Goal: Task Accomplishment & Management: Manage account settings

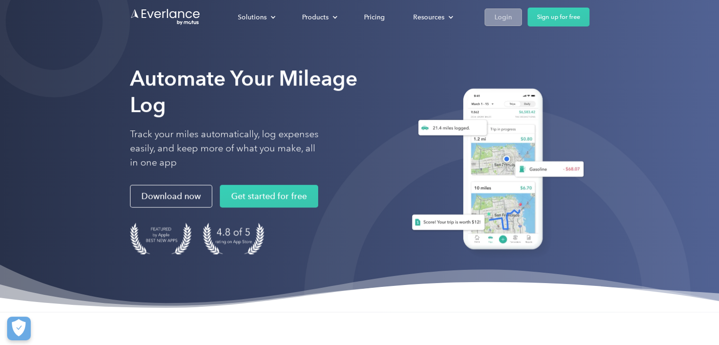
click at [498, 20] on div "Login" at bounding box center [503, 17] width 17 height 12
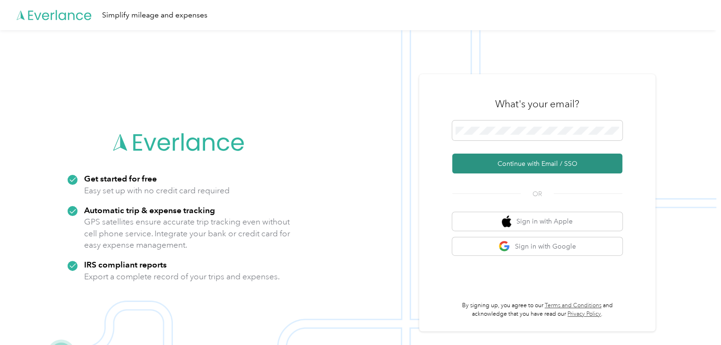
click at [528, 165] on button "Continue with Email / SSO" at bounding box center [537, 164] width 170 height 20
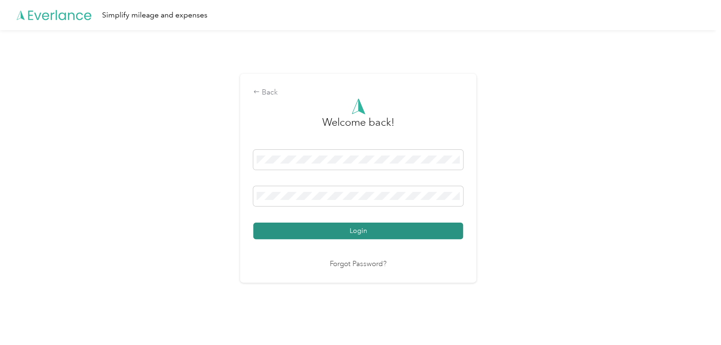
click at [356, 232] on button "Login" at bounding box center [358, 231] width 210 height 17
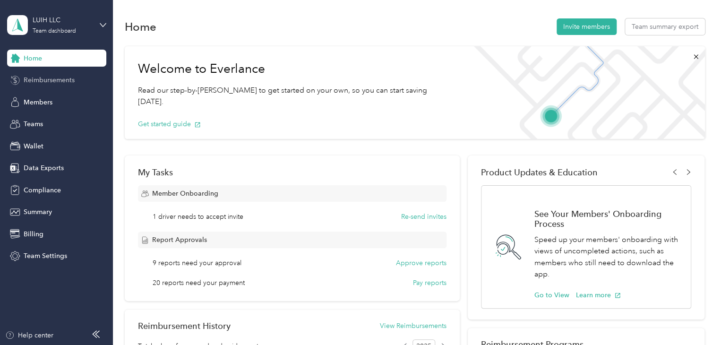
click at [48, 80] on span "Reimbursements" at bounding box center [49, 80] width 51 height 10
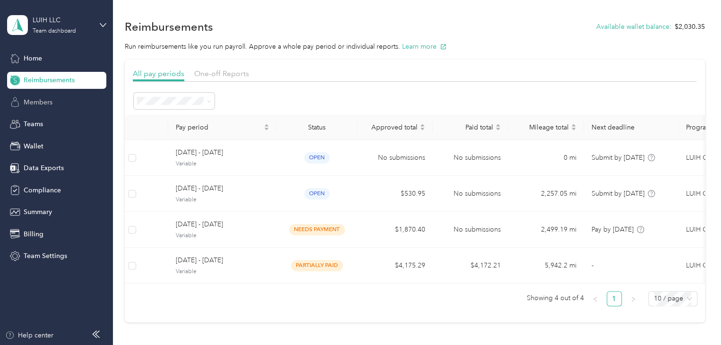
click at [46, 101] on span "Members" at bounding box center [38, 102] width 29 height 10
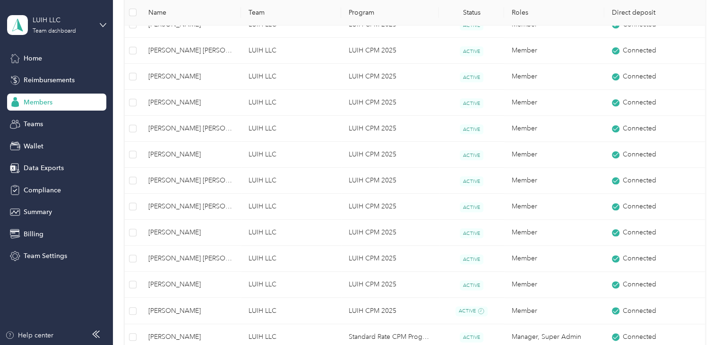
scroll to position [520, 0]
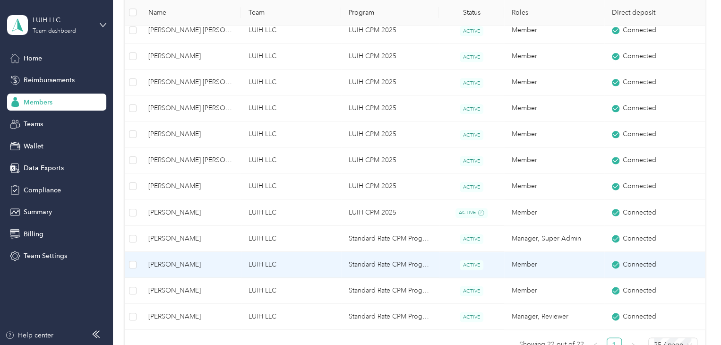
click at [306, 261] on td "LUIH LLC" at bounding box center [291, 265] width 100 height 26
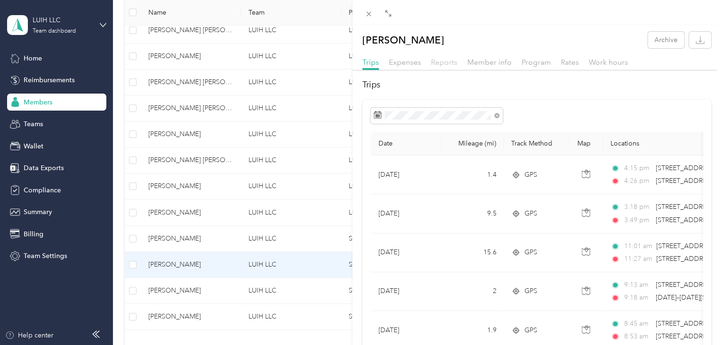
click at [451, 63] on span "Reports" at bounding box center [444, 62] width 26 height 9
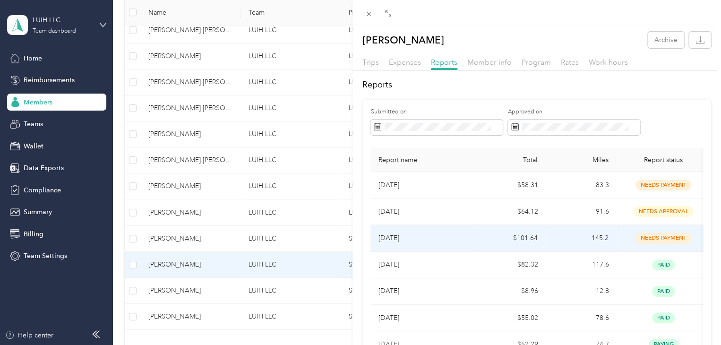
click at [454, 237] on p "[DATE]" at bounding box center [422, 238] width 89 height 10
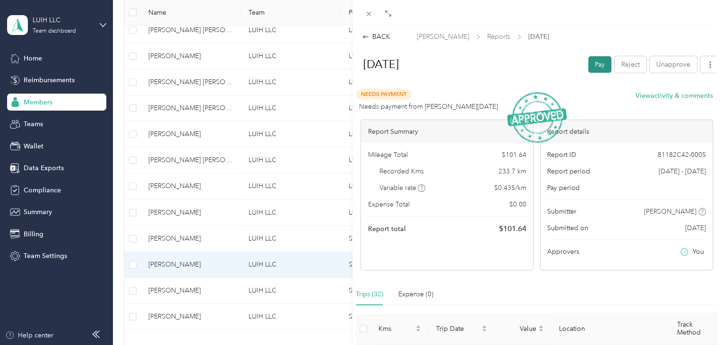
click at [590, 68] on button "Pay" at bounding box center [600, 64] width 23 height 17
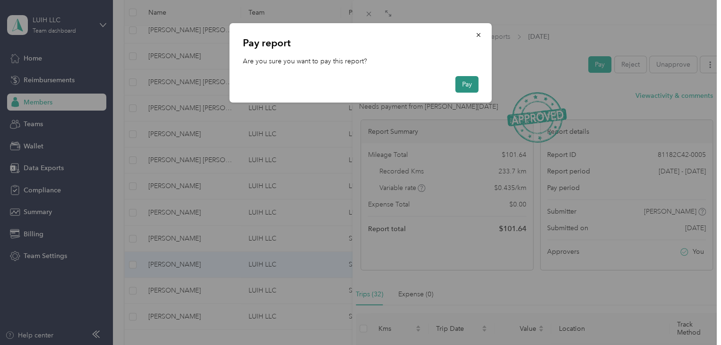
click at [467, 86] on button "Pay" at bounding box center [467, 84] width 23 height 17
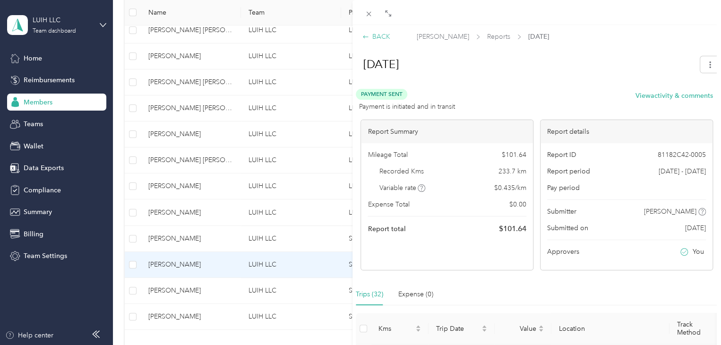
click at [381, 37] on div "BACK" at bounding box center [377, 37] width 28 height 10
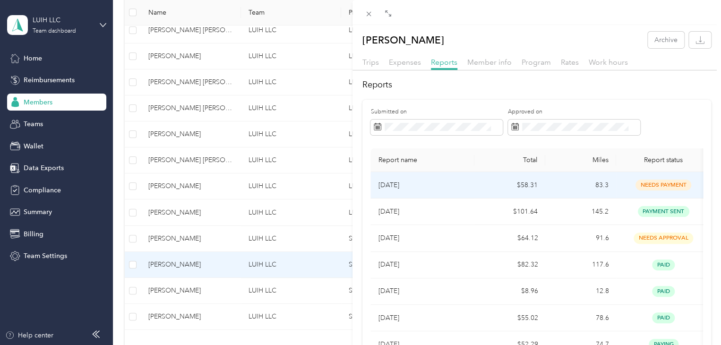
click at [446, 184] on p "[DATE]" at bounding box center [422, 185] width 89 height 10
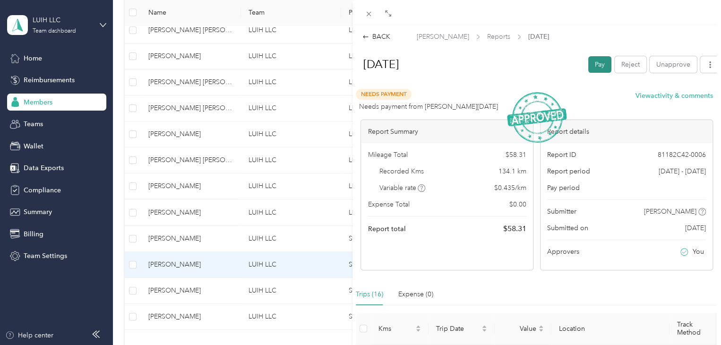
click at [589, 68] on button "Pay" at bounding box center [600, 64] width 23 height 17
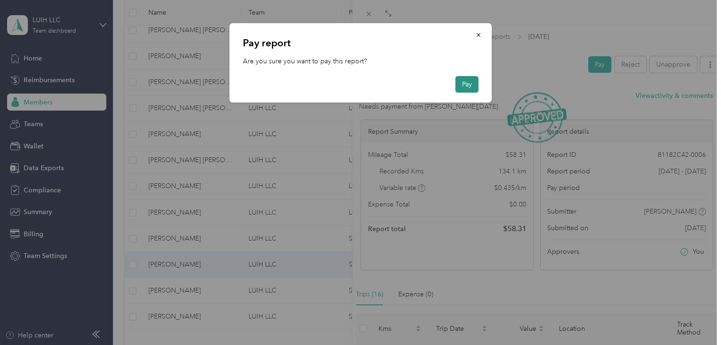
click at [468, 84] on button "Pay" at bounding box center [467, 84] width 23 height 17
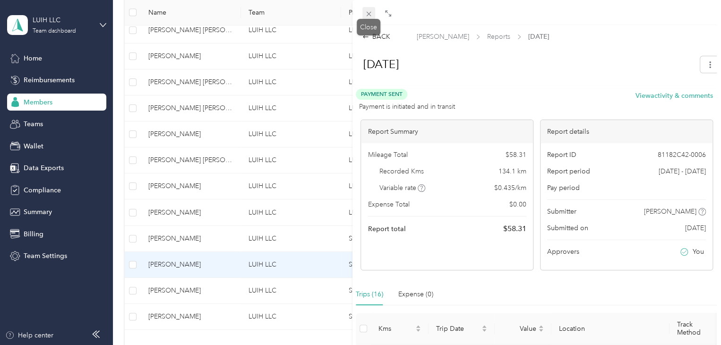
click at [370, 16] on icon at bounding box center [369, 14] width 8 height 8
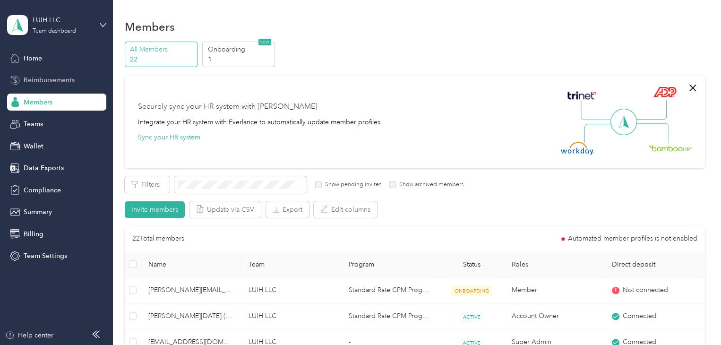
click at [63, 80] on span "Reimbursements" at bounding box center [49, 80] width 51 height 10
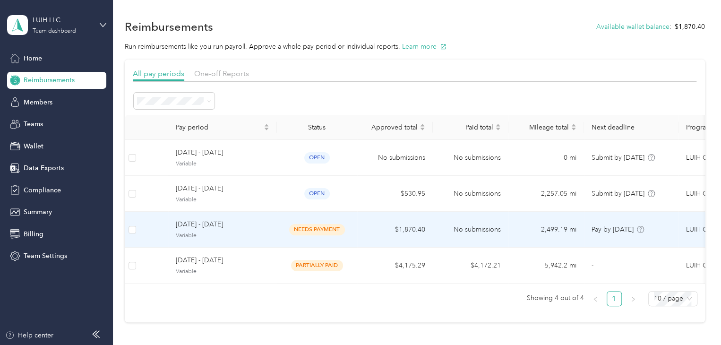
click at [258, 226] on span "[DATE] - [DATE]" at bounding box center [223, 224] width 94 height 10
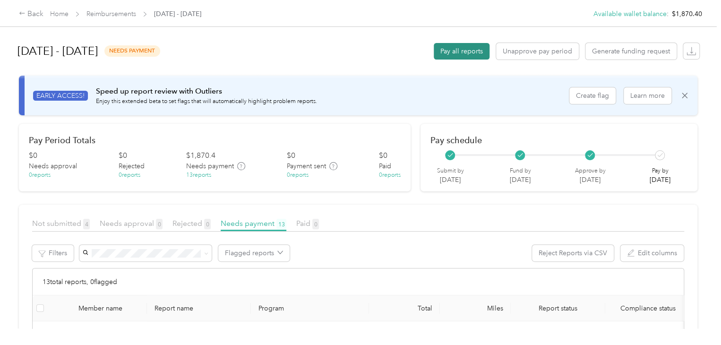
click at [468, 53] on button "Pay all reports" at bounding box center [462, 51] width 56 height 17
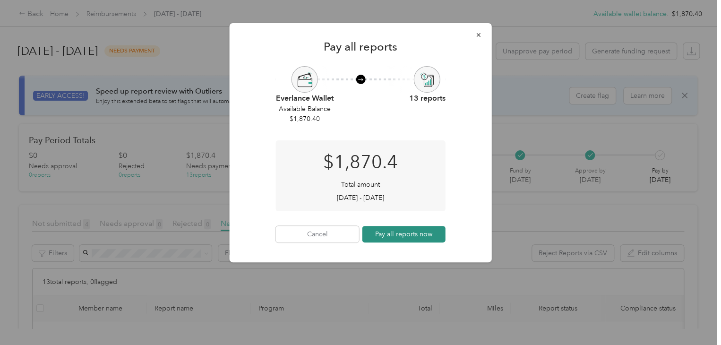
click at [403, 235] on button "Pay all reports now" at bounding box center [404, 234] width 83 height 17
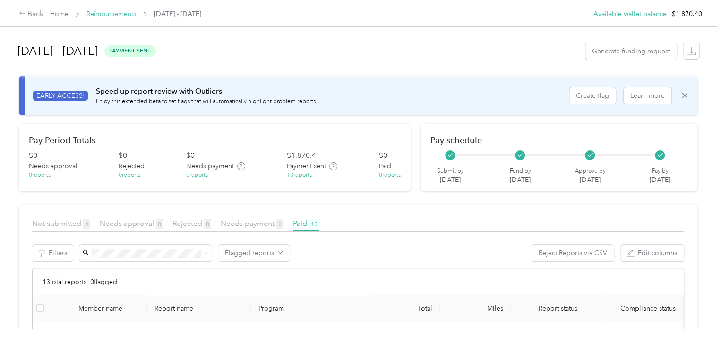
click at [118, 15] on link "Reimbursements" at bounding box center [112, 14] width 50 height 8
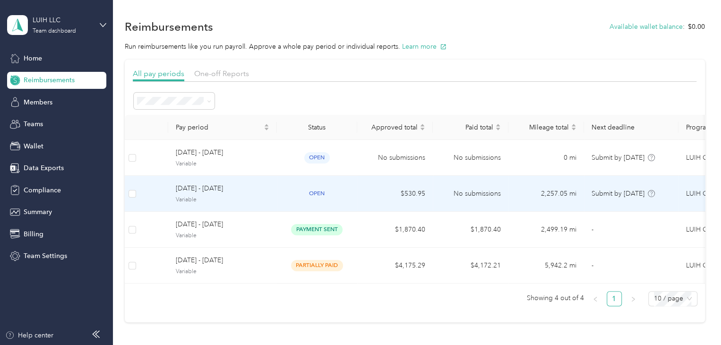
click at [272, 196] on td "[DATE] - [DATE] Variable" at bounding box center [222, 194] width 109 height 36
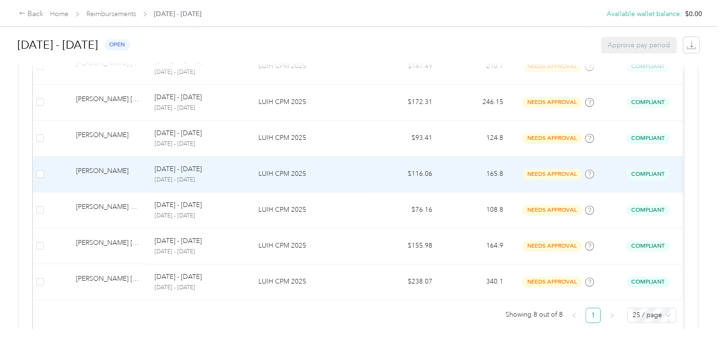
scroll to position [389, 0]
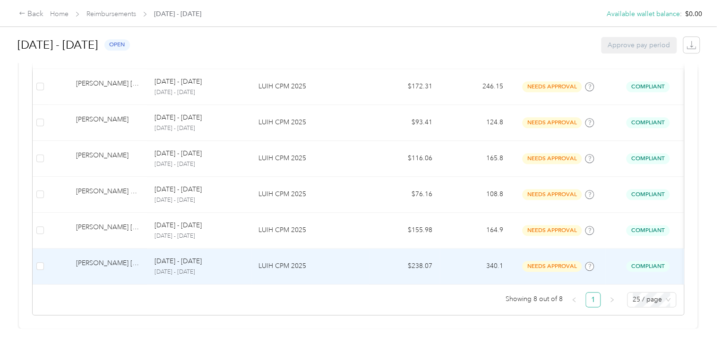
click at [325, 261] on p "LUIH CPM 2025" at bounding box center [310, 266] width 103 height 10
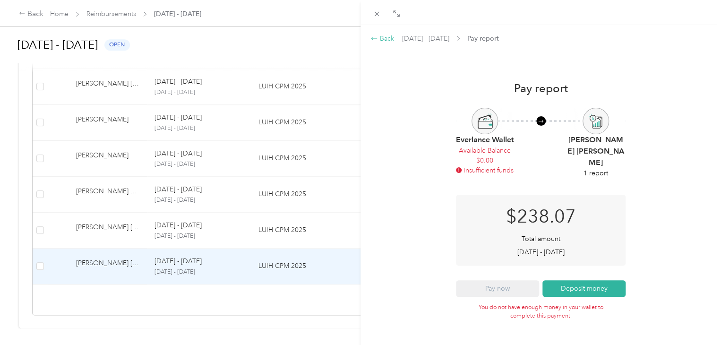
click at [383, 36] on div "Back" at bounding box center [383, 39] width 24 height 10
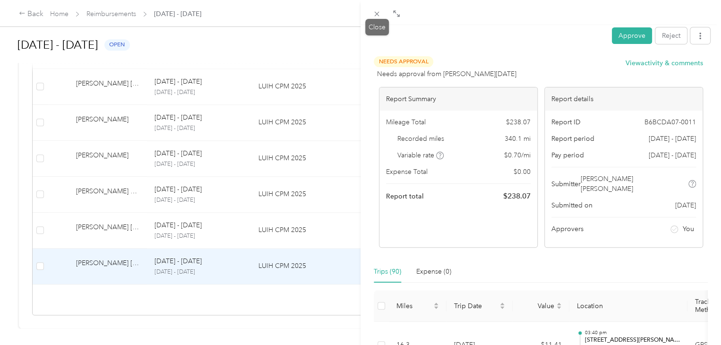
click at [379, 16] on icon at bounding box center [377, 14] width 8 height 8
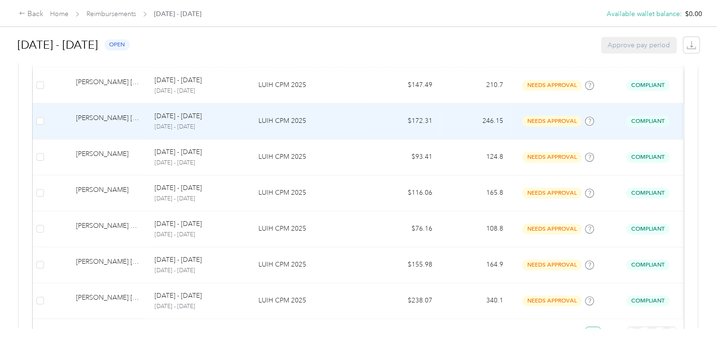
scroll to position [389, 0]
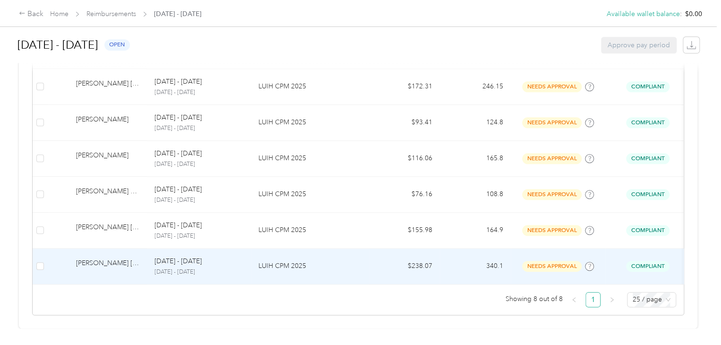
click at [254, 253] on td "LUIH CPM 2025" at bounding box center [310, 267] width 118 height 36
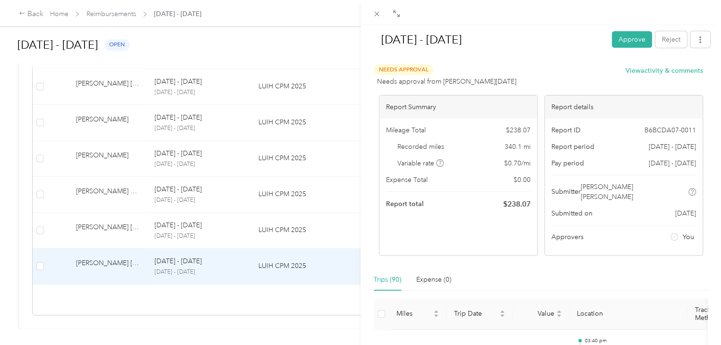
click at [623, 39] on button "Approve" at bounding box center [632, 39] width 40 height 17
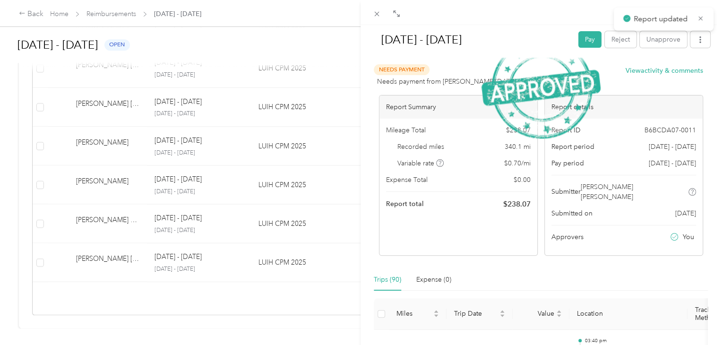
scroll to position [354, 0]
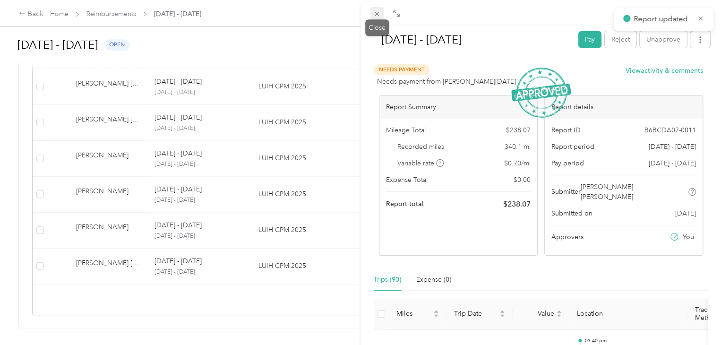
click at [380, 18] on span at bounding box center [377, 13] width 13 height 13
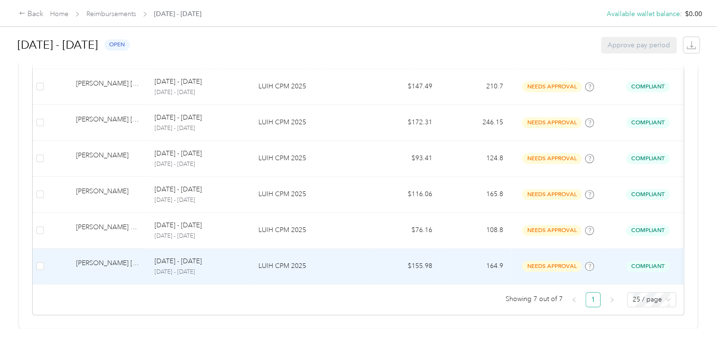
click at [337, 261] on p "LUIH CPM 2025" at bounding box center [310, 266] width 103 height 10
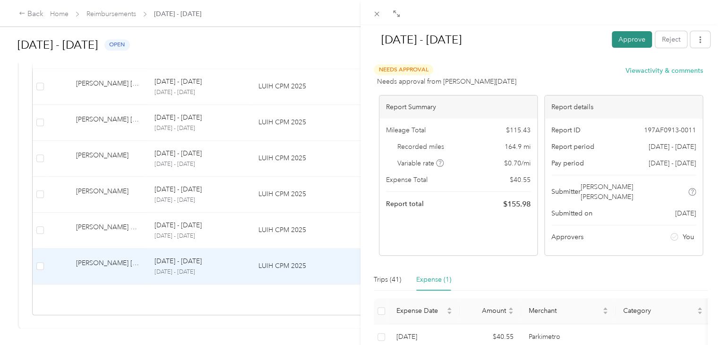
click at [626, 38] on button "Approve" at bounding box center [632, 39] width 40 height 17
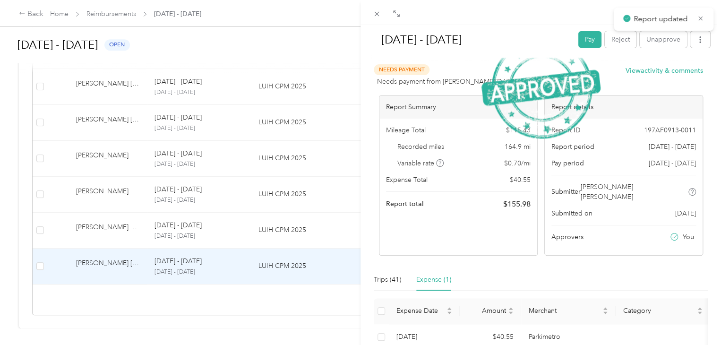
scroll to position [318, 0]
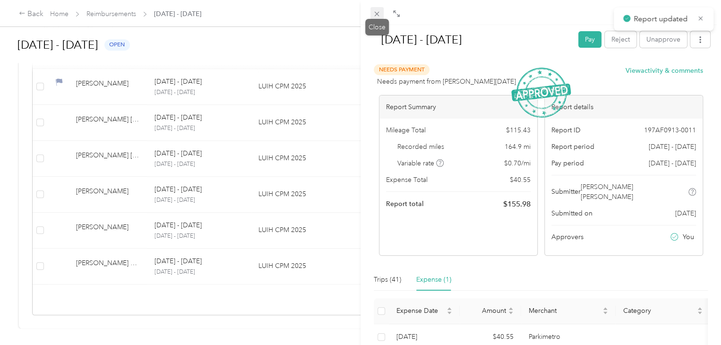
click at [373, 17] on icon at bounding box center [377, 14] width 8 height 8
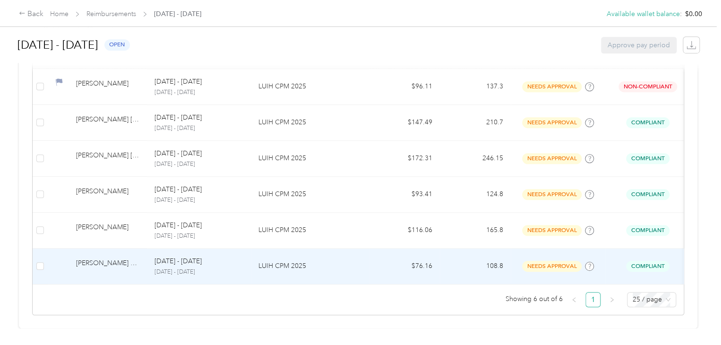
click at [356, 258] on td "LUIH CPM 2025" at bounding box center [310, 267] width 118 height 36
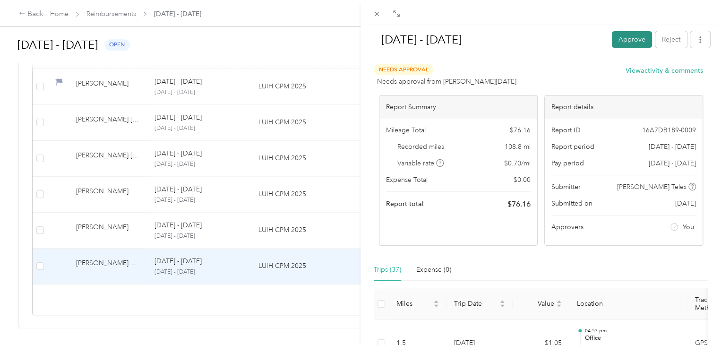
click at [625, 39] on button "Approve" at bounding box center [632, 39] width 40 height 17
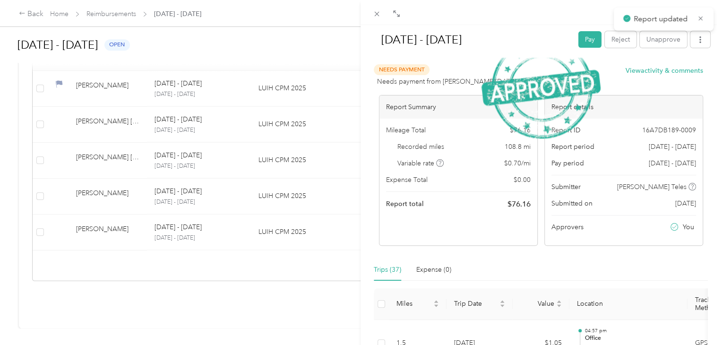
scroll to position [282, 0]
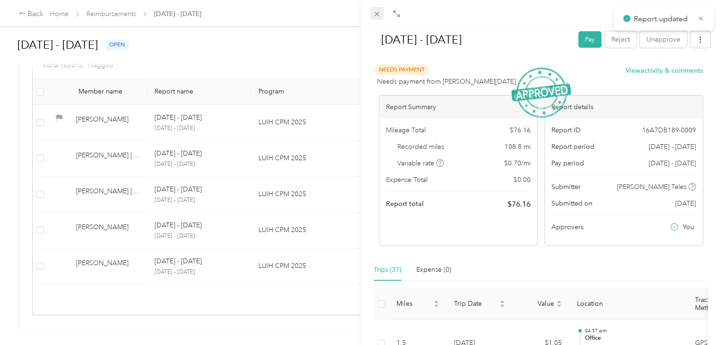
click at [376, 16] on icon at bounding box center [377, 14] width 8 height 8
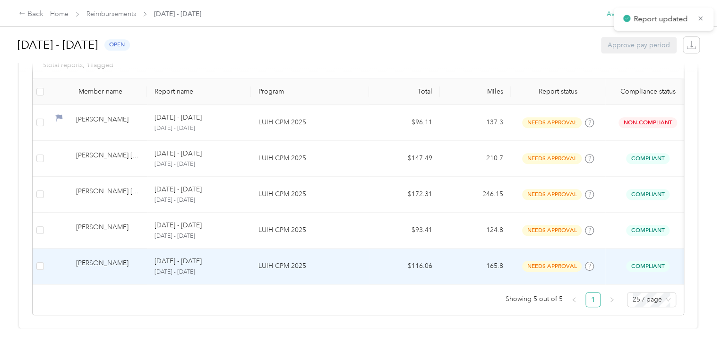
click at [349, 261] on p "LUIH CPM 2025" at bounding box center [310, 266] width 103 height 10
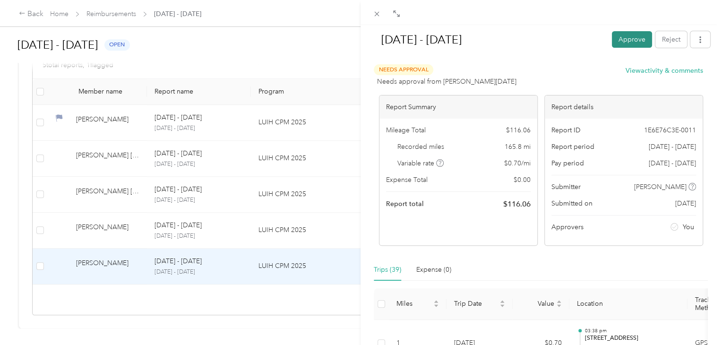
click at [622, 38] on button "Approve" at bounding box center [632, 39] width 40 height 17
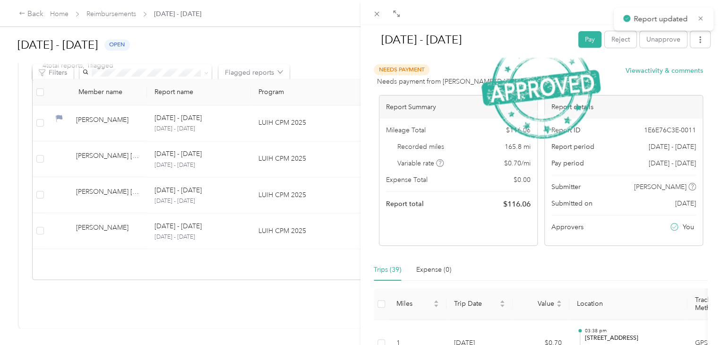
scroll to position [246, 0]
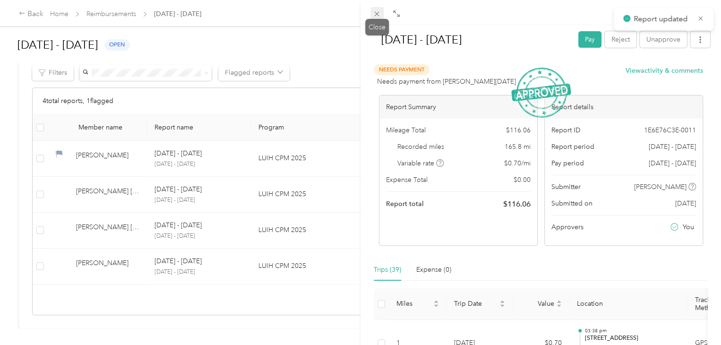
click at [373, 10] on icon at bounding box center [377, 14] width 8 height 8
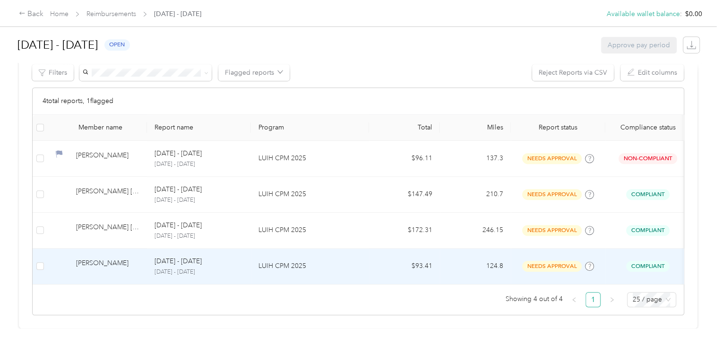
click at [359, 261] on p "LUIH CPM 2025" at bounding box center [310, 266] width 103 height 10
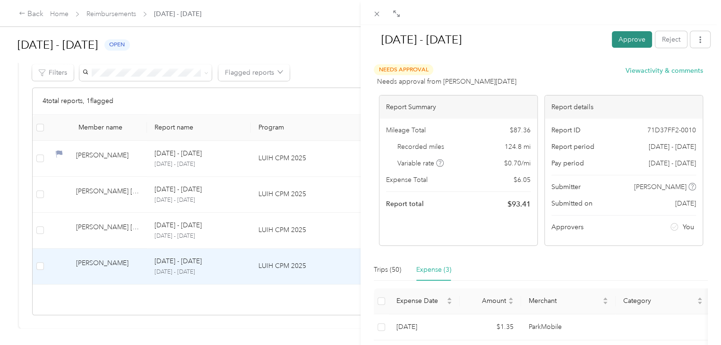
click at [625, 39] on button "Approve" at bounding box center [632, 39] width 40 height 17
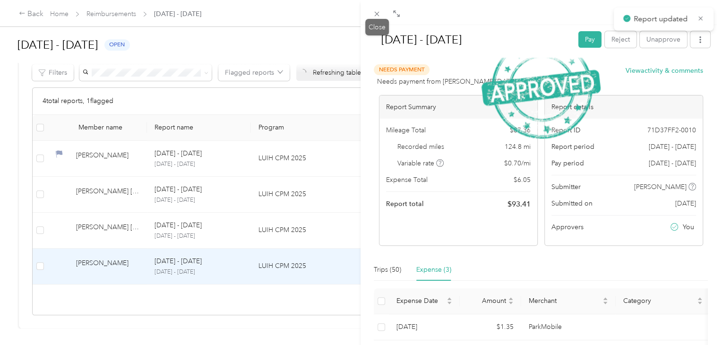
scroll to position [210, 0]
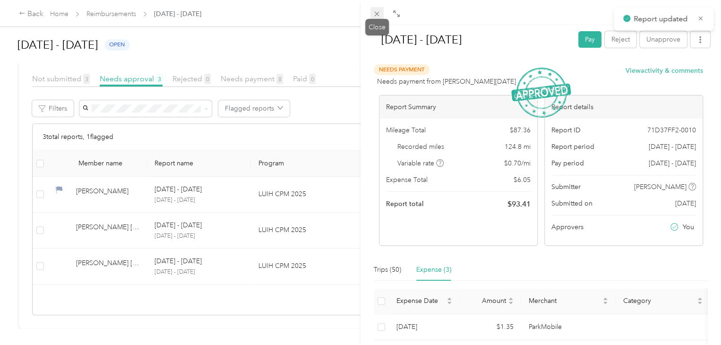
click at [377, 16] on icon at bounding box center [377, 14] width 8 height 8
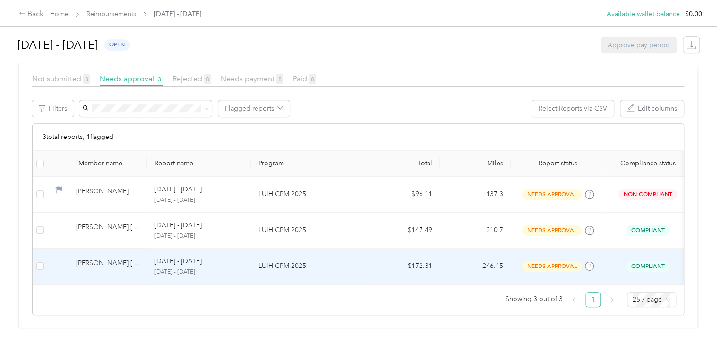
click at [361, 257] on td "LUIH CPM 2025" at bounding box center [310, 267] width 118 height 36
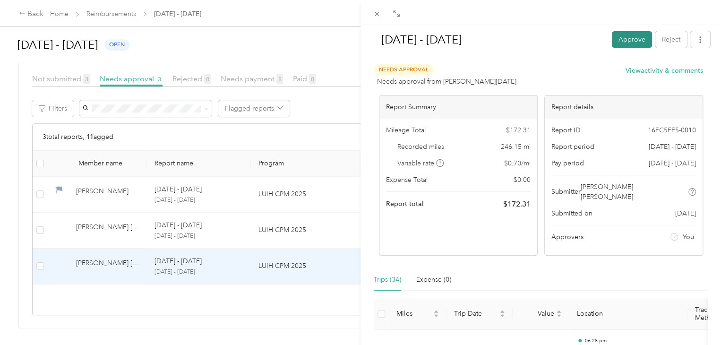
click at [626, 42] on button "Approve" at bounding box center [632, 39] width 40 height 17
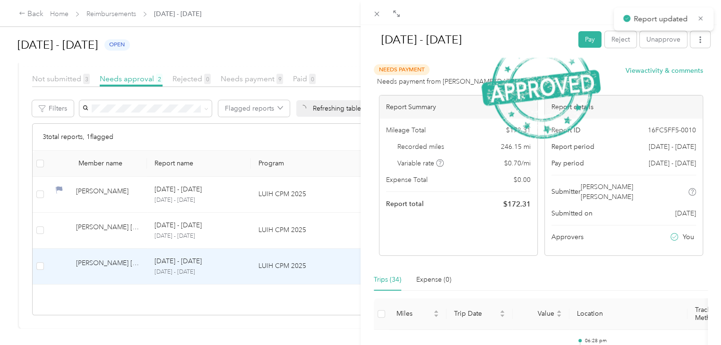
scroll to position [174, 0]
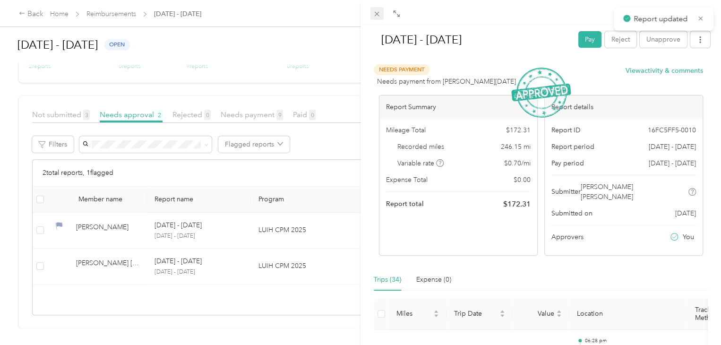
click at [376, 17] on icon at bounding box center [377, 14] width 8 height 8
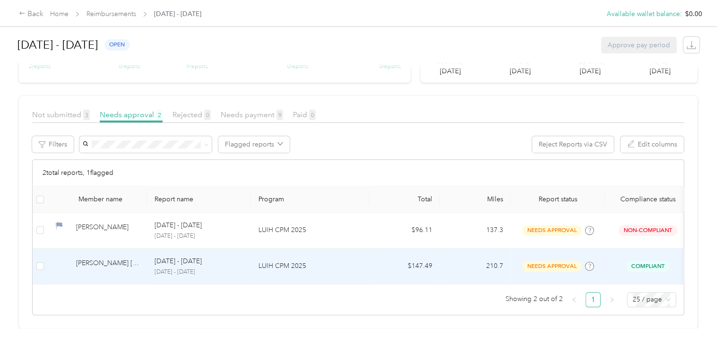
click at [363, 259] on td "LUIH CPM 2025" at bounding box center [310, 267] width 118 height 36
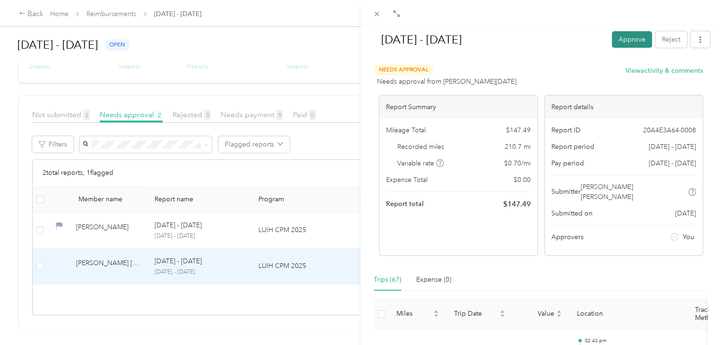
click at [629, 41] on button "Approve" at bounding box center [632, 39] width 40 height 17
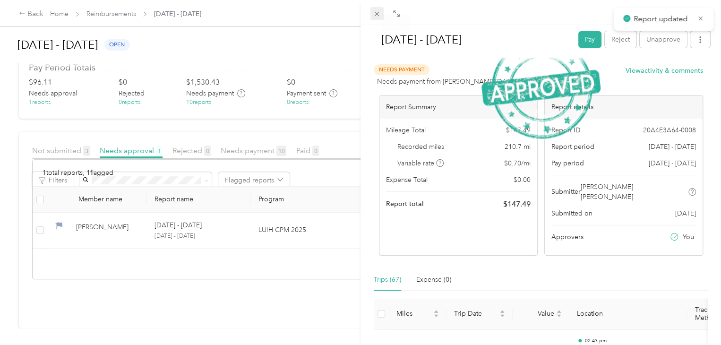
scroll to position [138, 0]
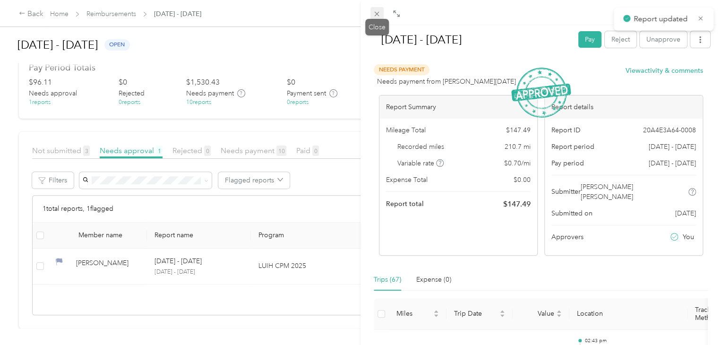
click at [374, 13] on icon at bounding box center [377, 14] width 8 height 8
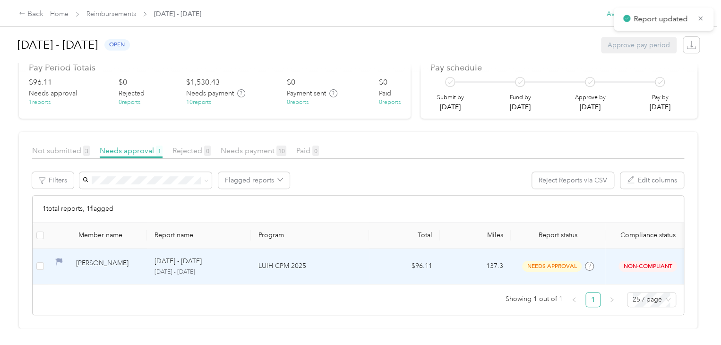
click at [338, 261] on p "LUIH CPM 2025" at bounding box center [310, 266] width 103 height 10
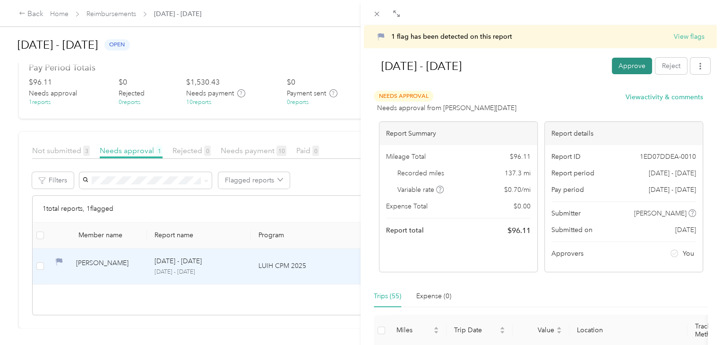
click at [620, 66] on button "Approve" at bounding box center [632, 66] width 40 height 17
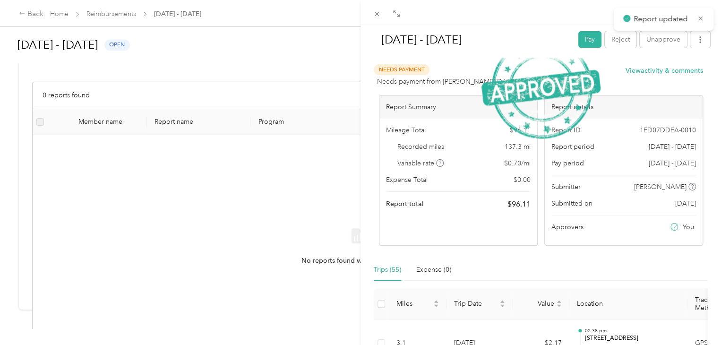
scroll to position [312, 0]
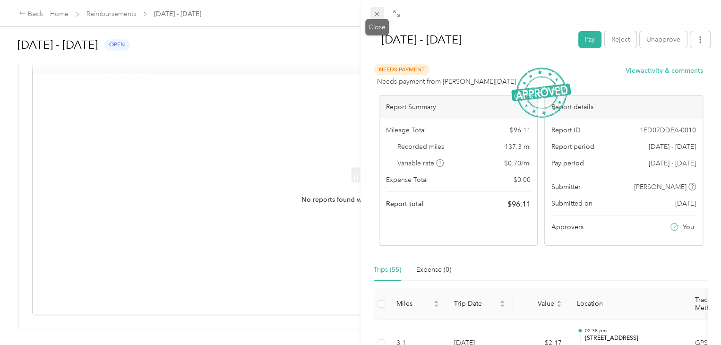
click at [376, 17] on icon at bounding box center [377, 14] width 8 height 8
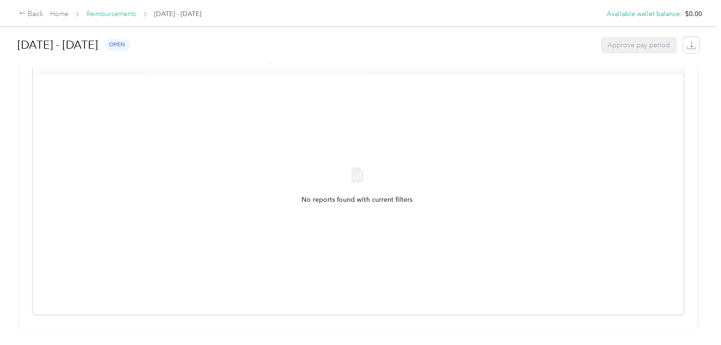
click at [119, 16] on link "Reimbursements" at bounding box center [112, 14] width 50 height 8
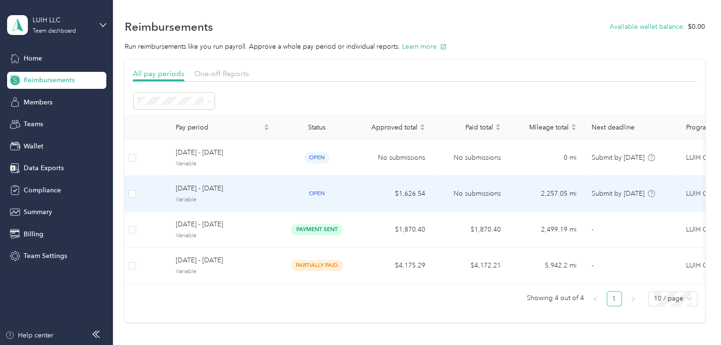
click at [270, 193] on td "[DATE] - [DATE] Variable" at bounding box center [222, 194] width 109 height 36
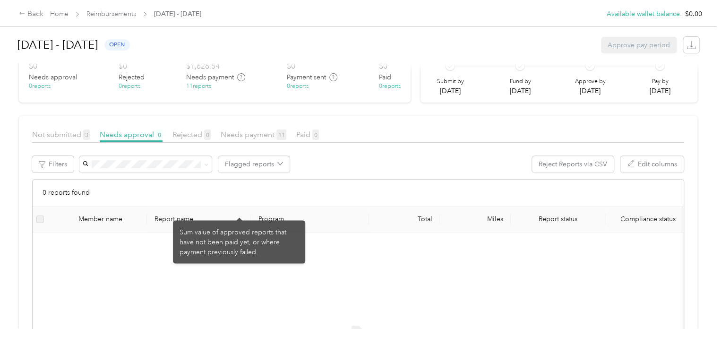
scroll to position [142, 0]
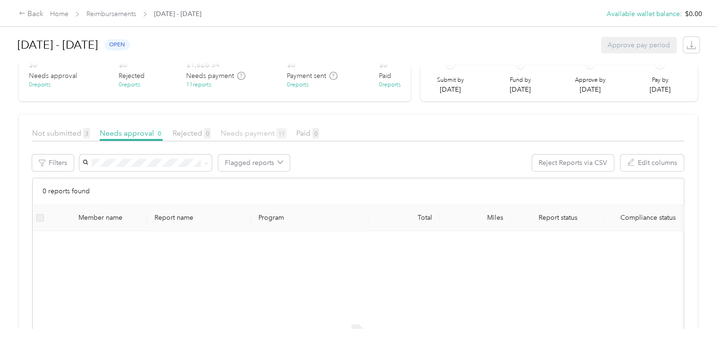
click at [249, 132] on span "Needs payment 11" at bounding box center [254, 133] width 66 height 9
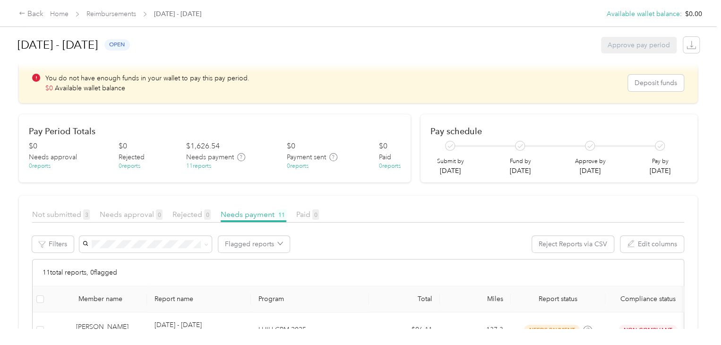
scroll to position [47, 0]
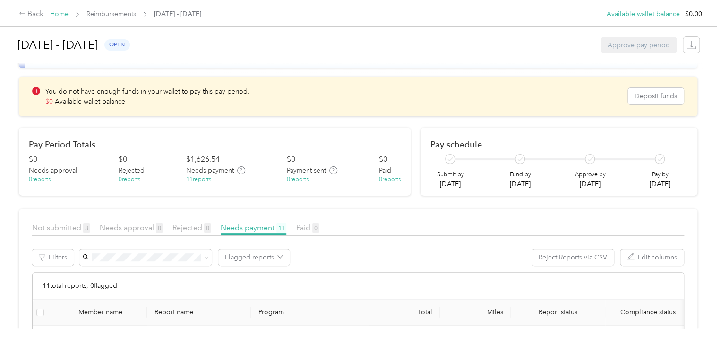
click at [59, 15] on link "Home" at bounding box center [59, 14] width 18 height 8
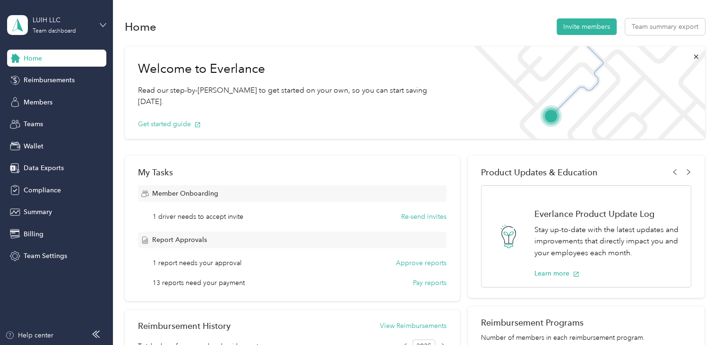
click at [104, 26] on icon at bounding box center [103, 25] width 7 height 7
click at [98, 126] on div "You’re signed in as [PERSON_NAME][EMAIL_ADDRESS][DATE][DOMAIN_NAME] Team dashbo…" at bounding box center [143, 87] width 273 height 96
